Goal: Find specific page/section: Find specific page/section

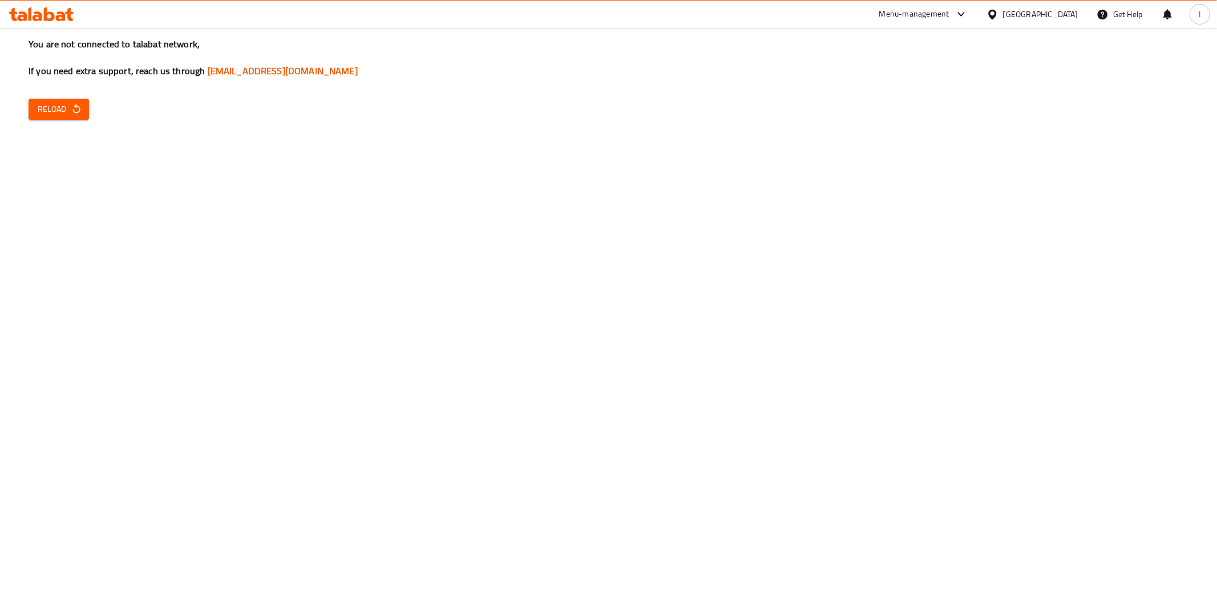
click at [52, 112] on span "Reload" at bounding box center [59, 109] width 42 height 14
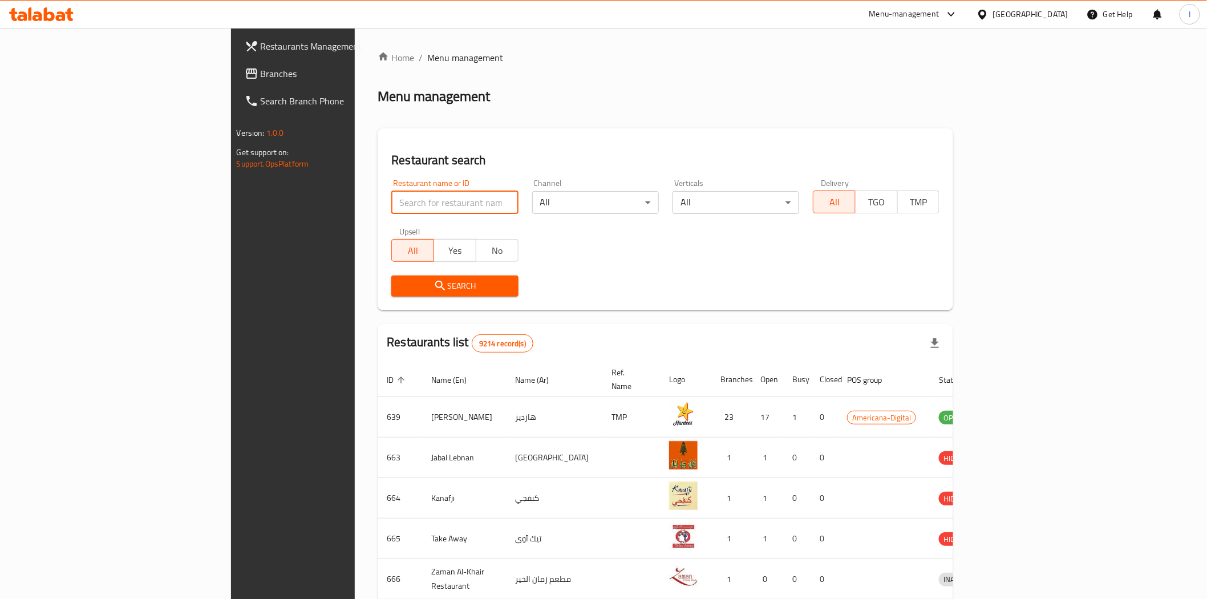
click at [391, 212] on input "search" at bounding box center [454, 202] width 127 height 23
paste input "GRILLS ON CHARCOAL"
click at [404, 201] on input "GRILLS ON CHARCOAL" at bounding box center [454, 202] width 127 height 23
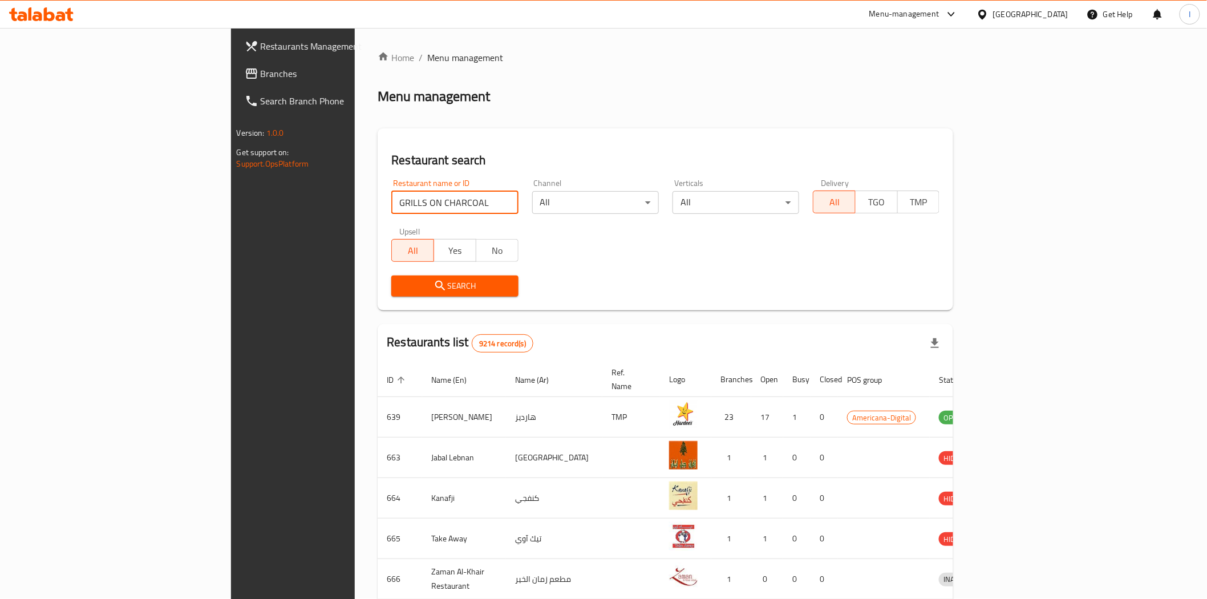
paste input "Johnnys"
type input "Johnnys"
click at [418, 284] on span "Search" at bounding box center [454, 286] width 108 height 14
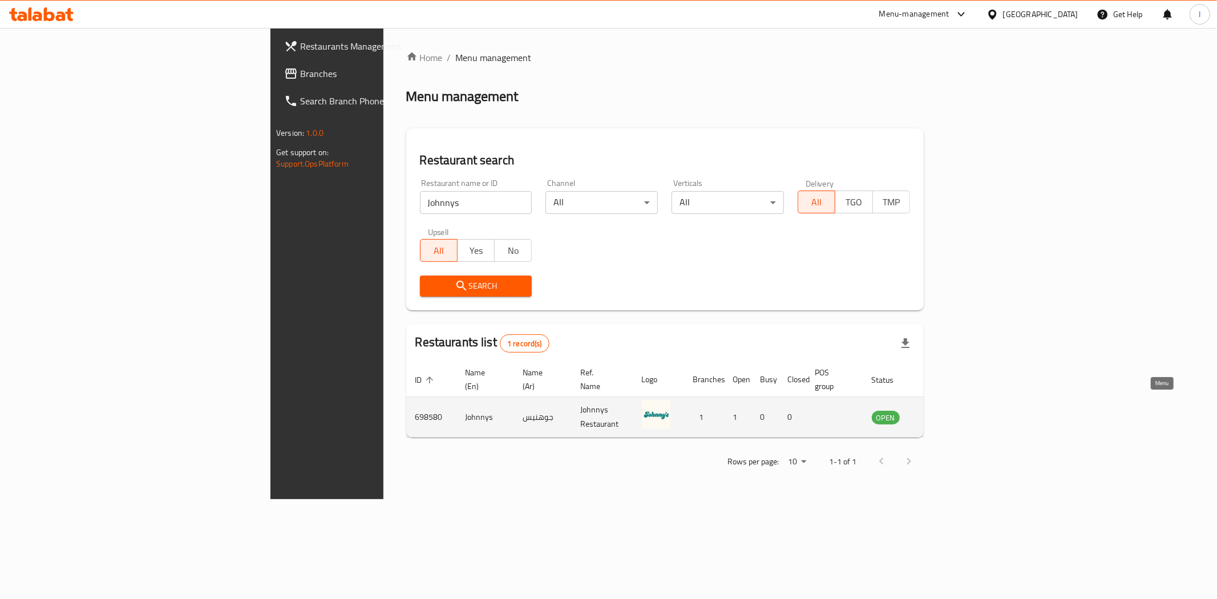
click at [945, 413] on icon "enhanced table" at bounding box center [938, 418] width 13 height 10
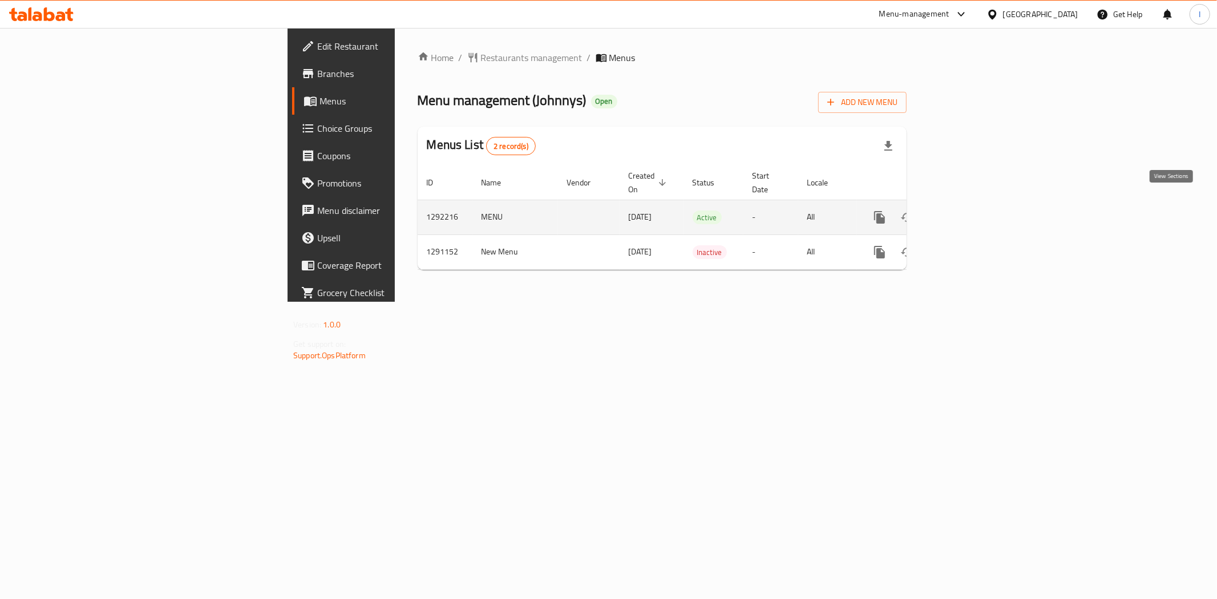
click at [969, 210] on icon "enhanced table" at bounding box center [962, 217] width 14 height 14
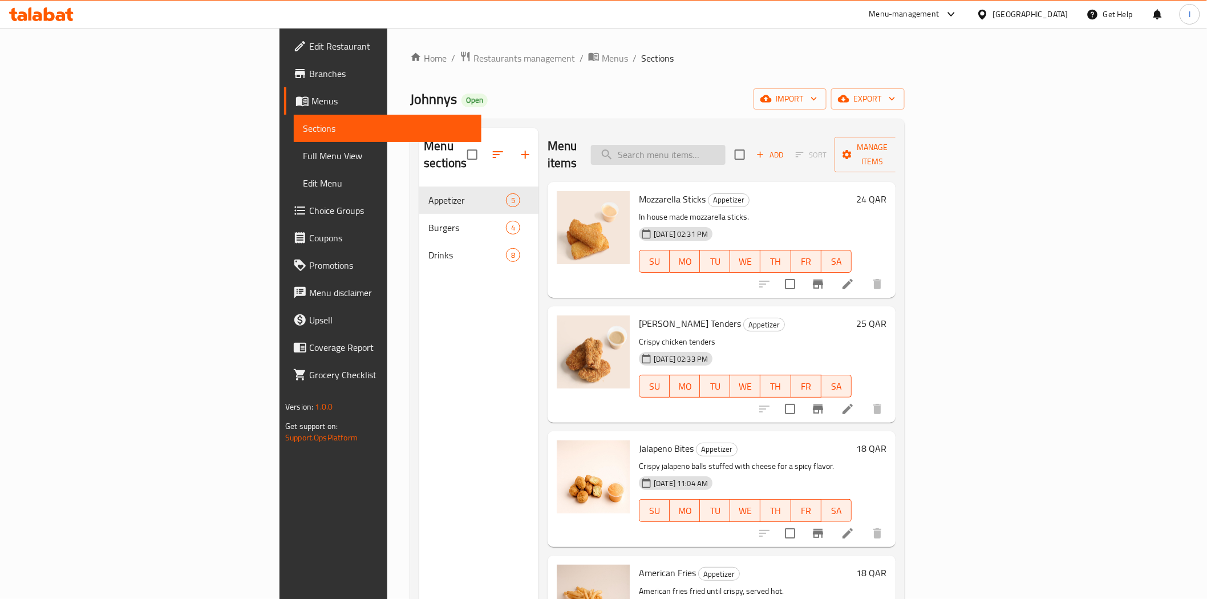
click at [726, 146] on input "search" at bounding box center [658, 155] width 135 height 20
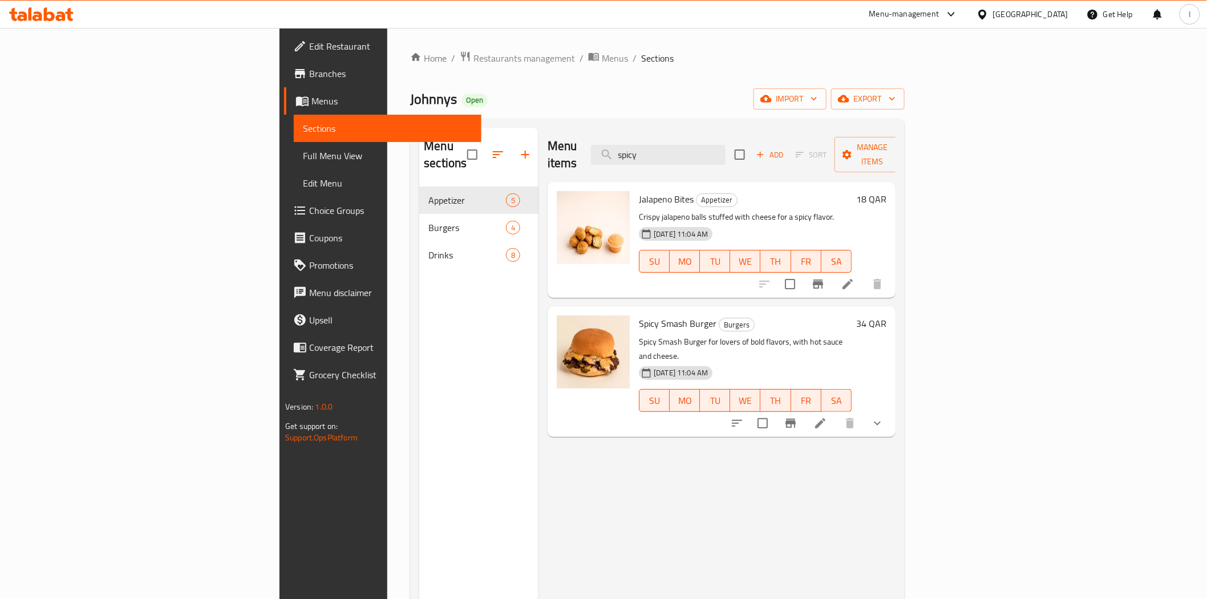
click at [639, 315] on span "Spicy Smash Burger" at bounding box center [678, 323] width 78 height 17
copy h6 "Spicy Smash Burger"
click at [726, 147] on input "spicy" at bounding box center [658, 155] width 135 height 20
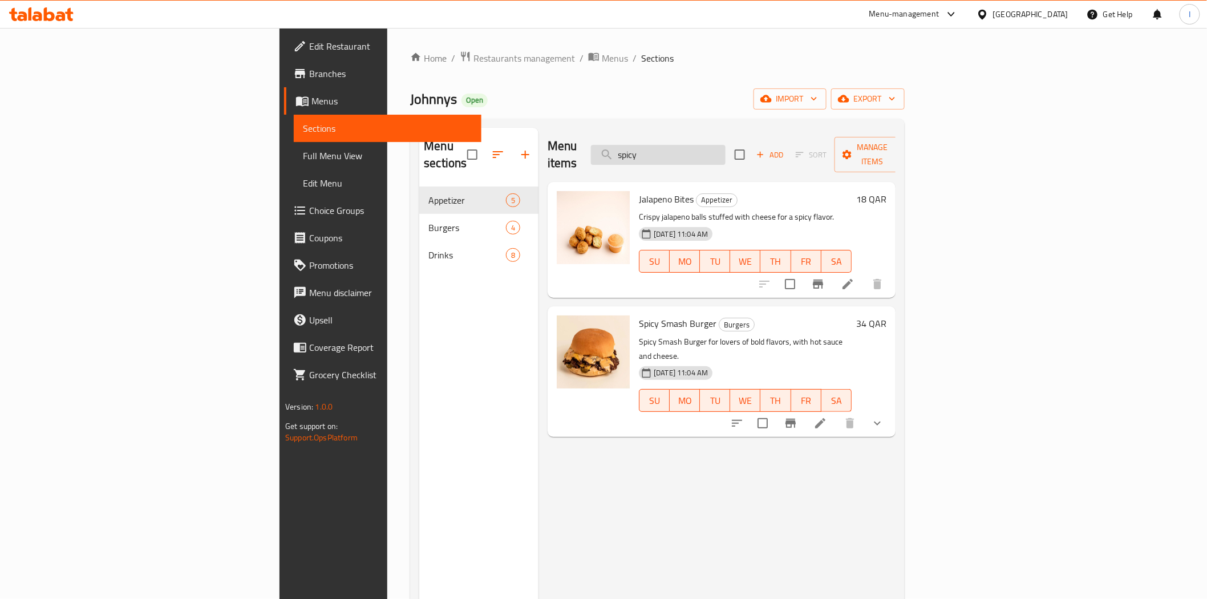
click at [726, 147] on input "spicy" at bounding box center [658, 155] width 135 height 20
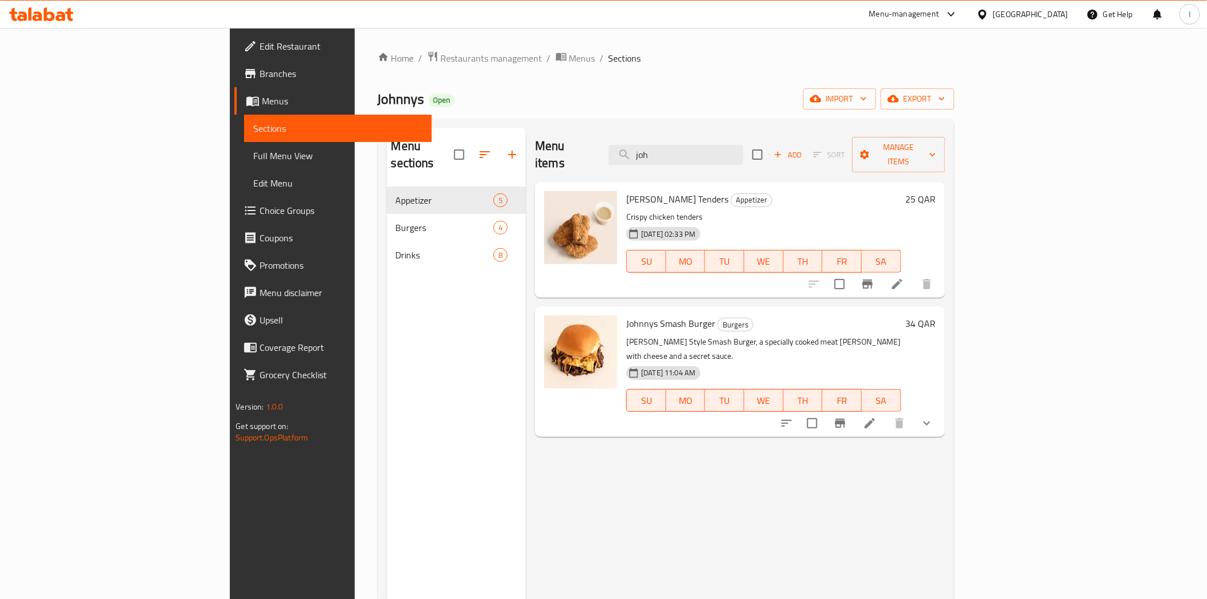
type input "joh"
click at [626, 315] on span "Johnnys Smash Burger" at bounding box center [670, 323] width 89 height 17
copy h6 "Johnnys Smash Burger"
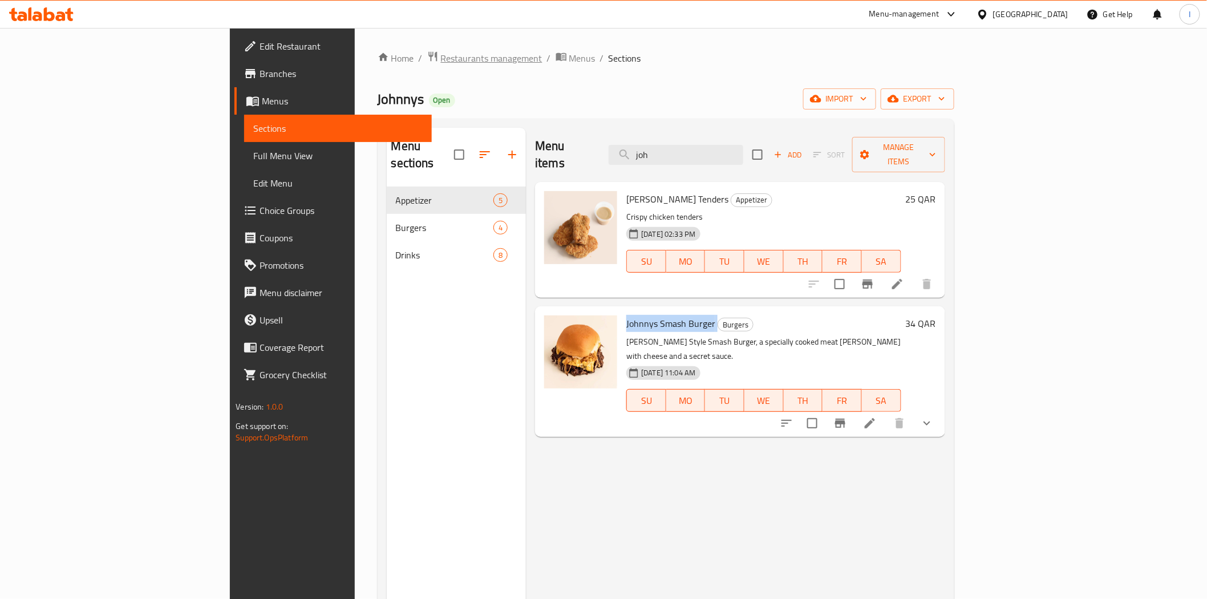
click at [441, 59] on span "Restaurants management" at bounding box center [492, 58] width 102 height 14
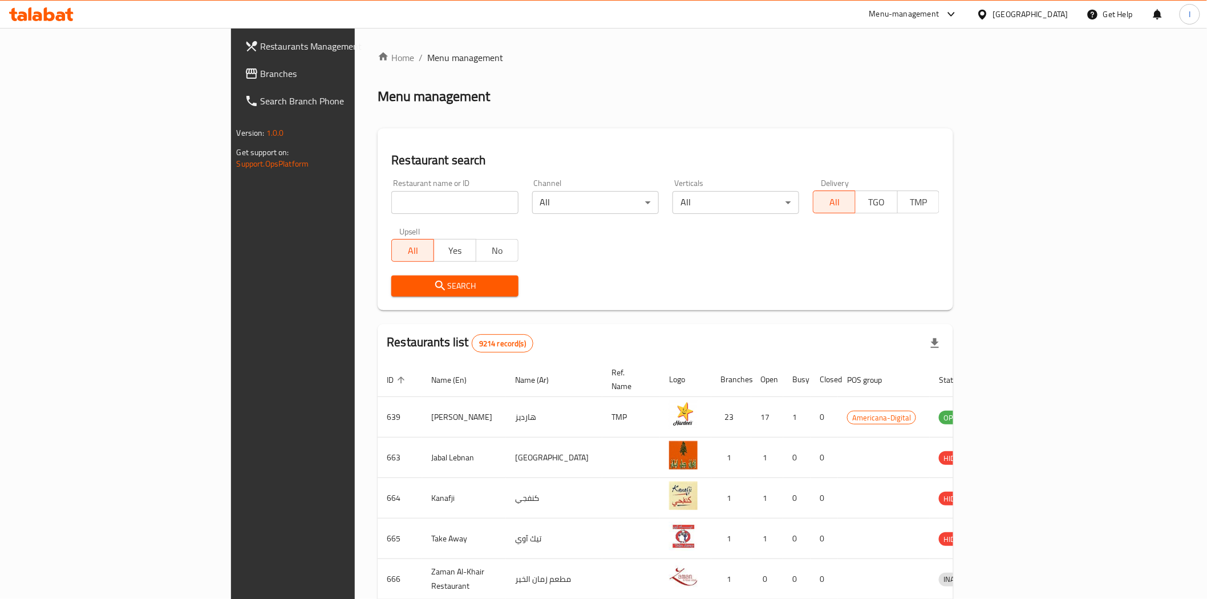
click at [391, 201] on input "search" at bounding box center [454, 202] width 127 height 23
paste input "GRILLS ON CHARCOAL"
type input "GRILLS ON CHARCOAL"
click at [435, 277] on button "Search" at bounding box center [454, 286] width 127 height 21
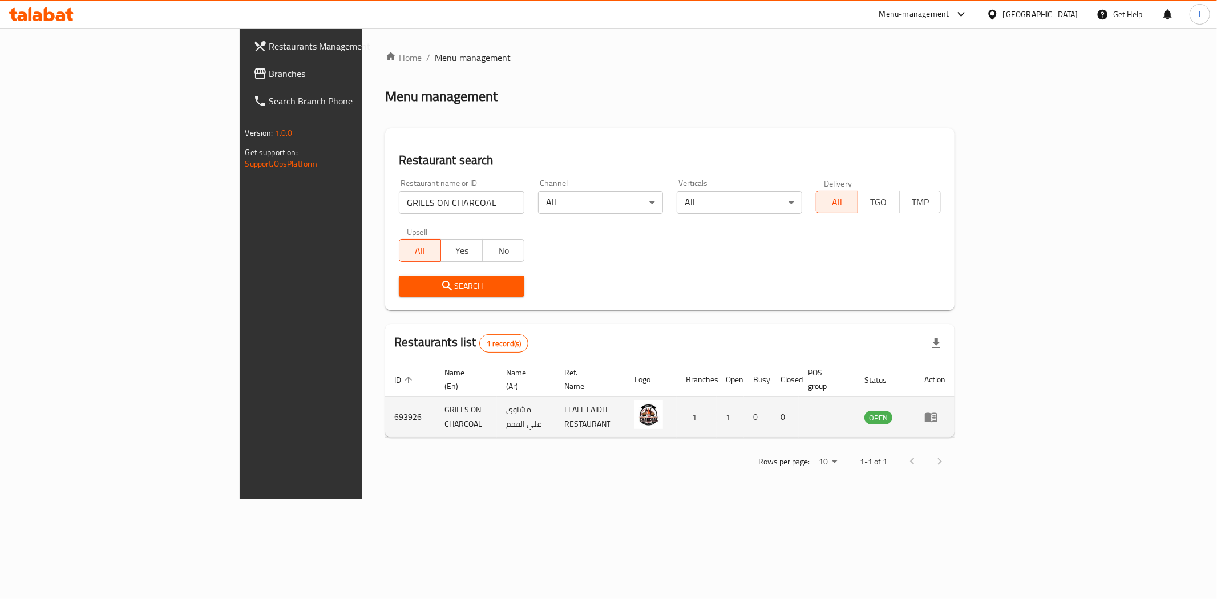
click at [938, 410] on icon "enhanced table" at bounding box center [931, 417] width 14 height 14
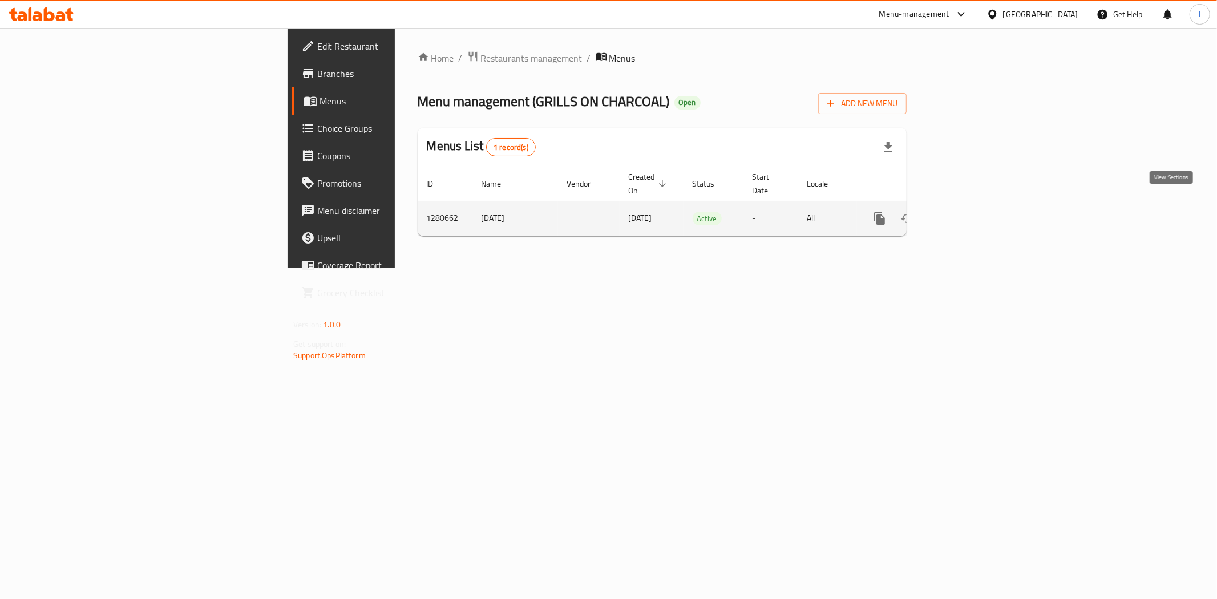
click at [967, 213] on icon "enhanced table" at bounding box center [962, 218] width 10 height 10
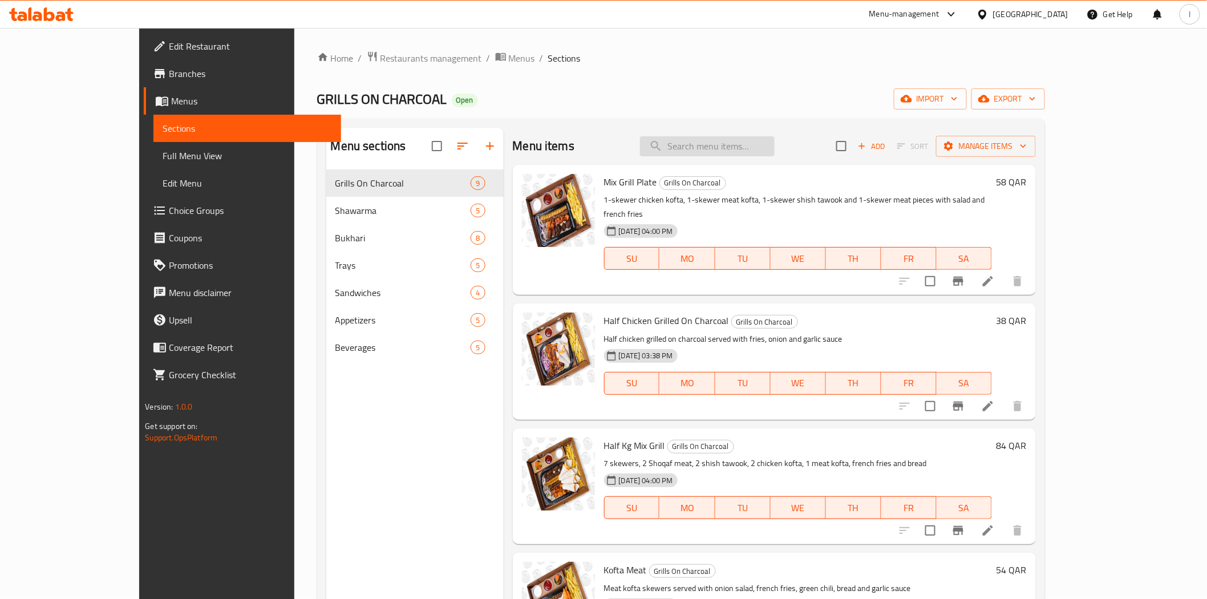
click at [750, 148] on input "search" at bounding box center [707, 146] width 135 height 20
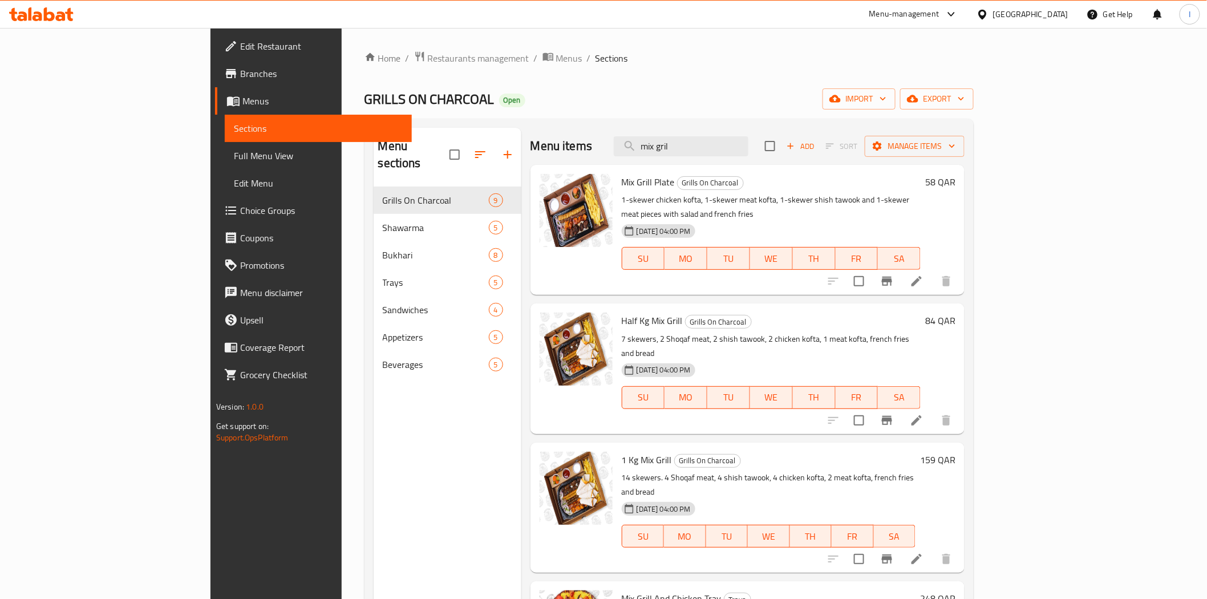
click at [622, 179] on span "Mix Grill Plate" at bounding box center [648, 181] width 53 height 17
copy h6 "Mix Grill Plate"
click at [748, 148] on input "mix gril" at bounding box center [681, 146] width 135 height 20
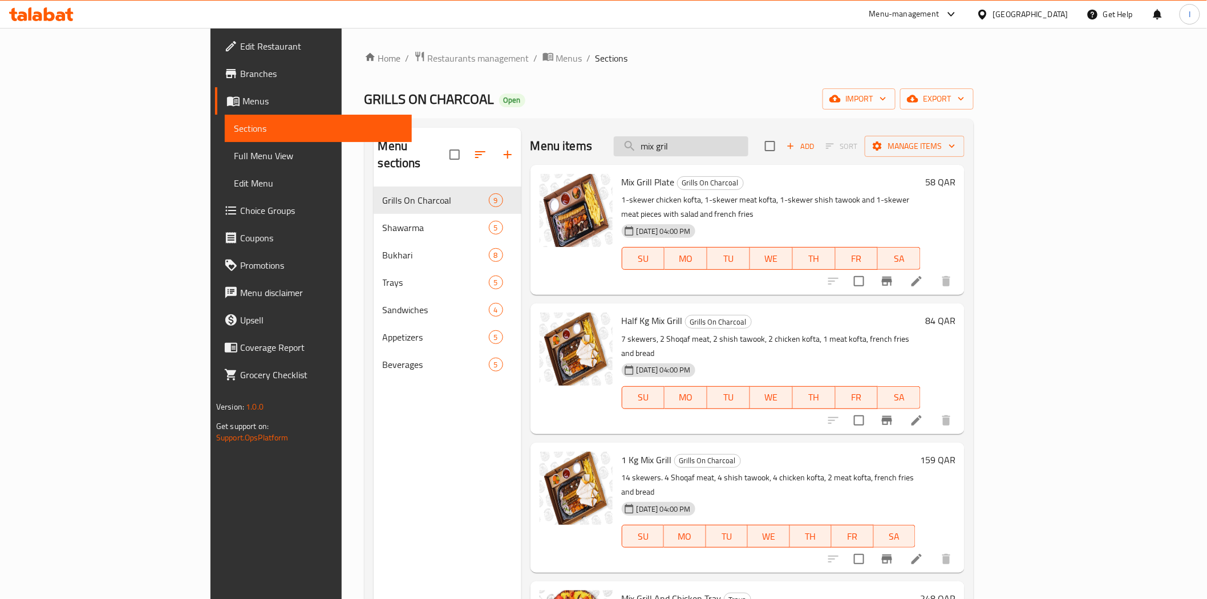
click at [748, 148] on input "mix gril" at bounding box center [681, 146] width 135 height 20
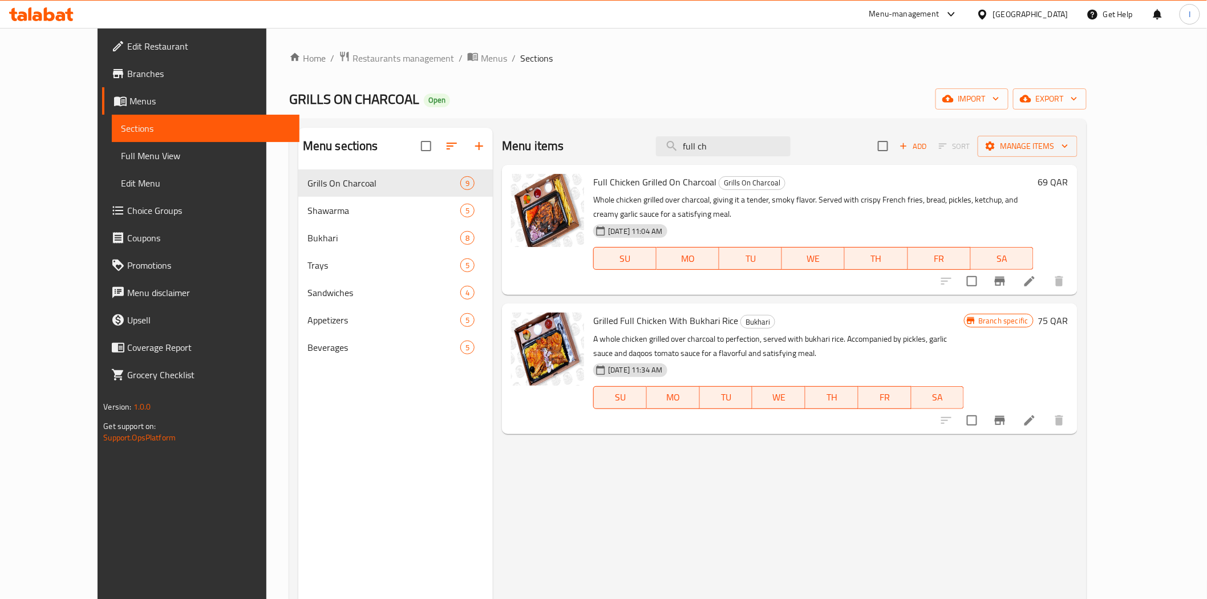
click at [593, 183] on span "Full Chicken Grilled On Charcoal" at bounding box center [654, 181] width 123 height 17
copy h6 "Full Chicken Grilled On Charcoal"
click at [763, 147] on input "full ch" at bounding box center [723, 146] width 135 height 20
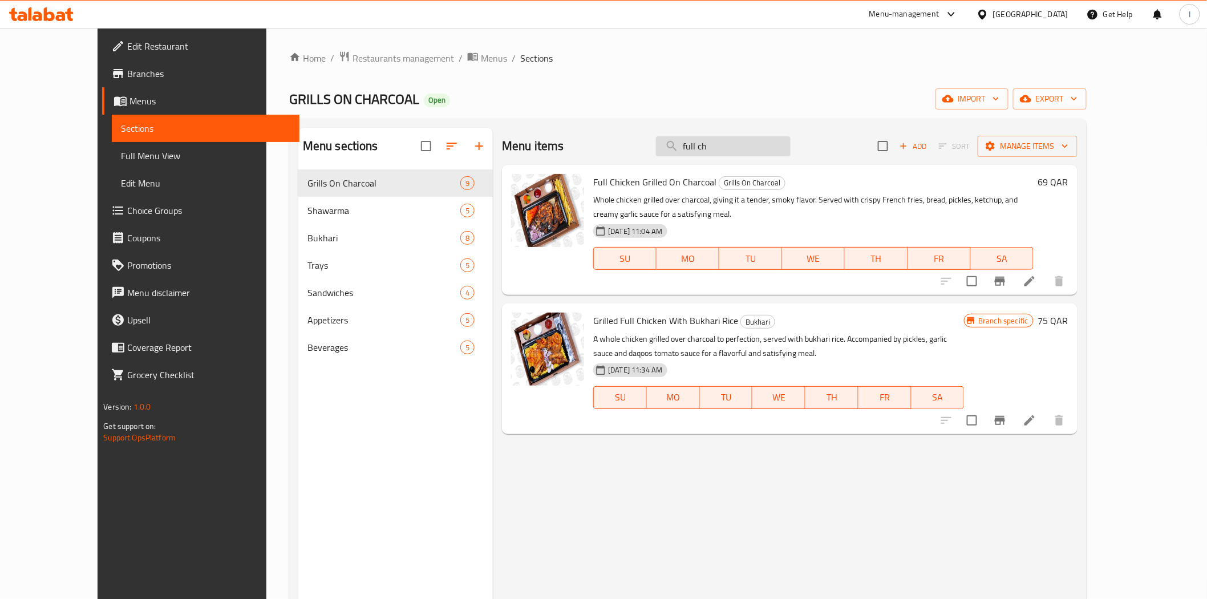
click at [763, 147] on input "full ch" at bounding box center [723, 146] width 135 height 20
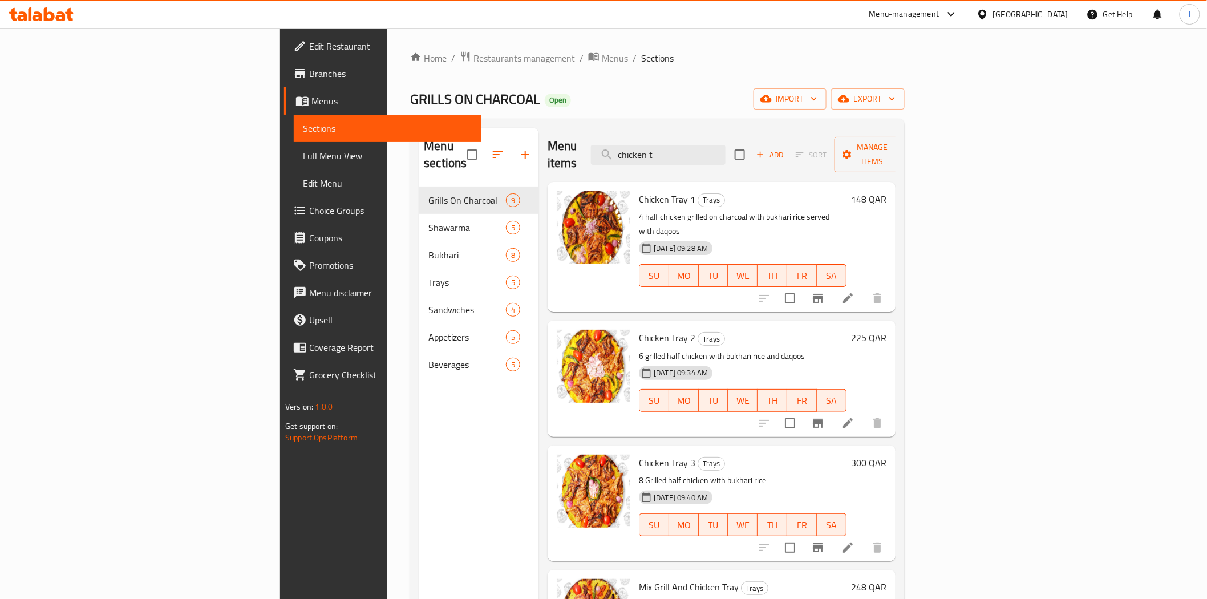
type input "chicken t"
click at [639, 191] on span "Chicken Tray 1" at bounding box center [667, 199] width 56 height 17
copy h6 "Chicken Tray 1"
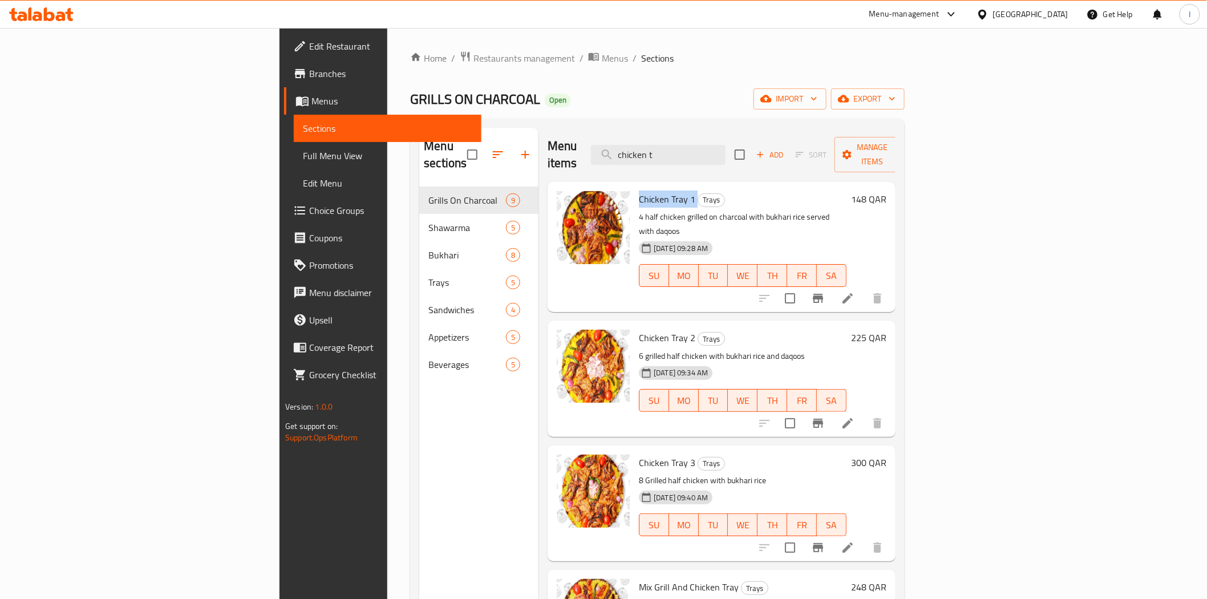
click at [50, 10] on icon at bounding box center [41, 14] width 64 height 14
